Goal: Task Accomplishment & Management: Manage account settings

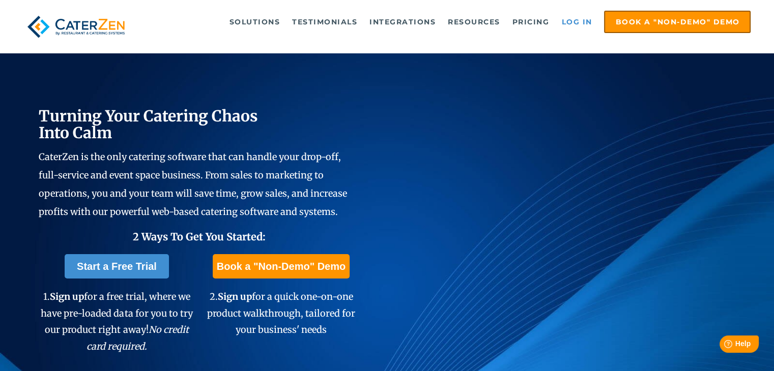
click at [578, 21] on link "Log in" at bounding box center [576, 22] width 41 height 20
click at [567, 19] on link "Log in" at bounding box center [576, 22] width 41 height 20
click at [586, 12] on link "Log in" at bounding box center [576, 22] width 41 height 20
